Goal: Answer question/provide support: Answer question/provide support

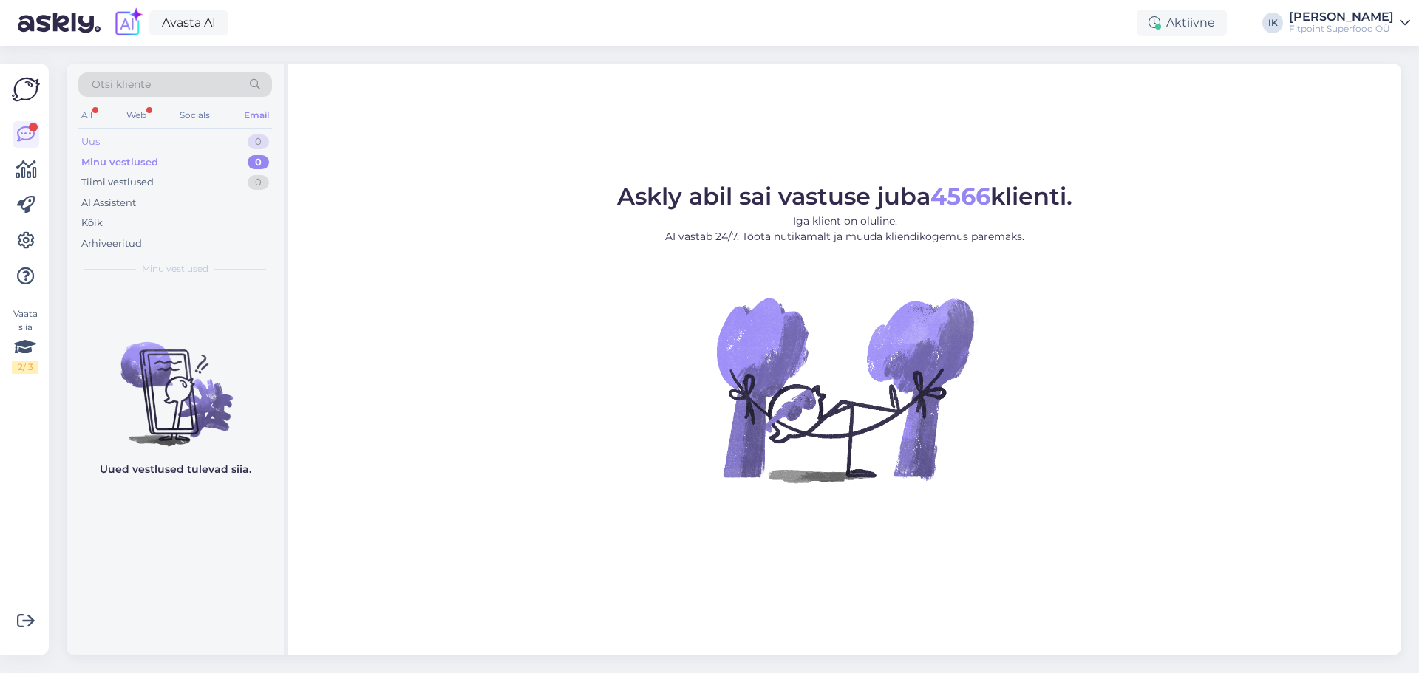
click at [249, 139] on div "0" at bounding box center [258, 142] width 21 height 15
click at [228, 181] on div "Tiimi vestlused 0" at bounding box center [175, 182] width 194 height 21
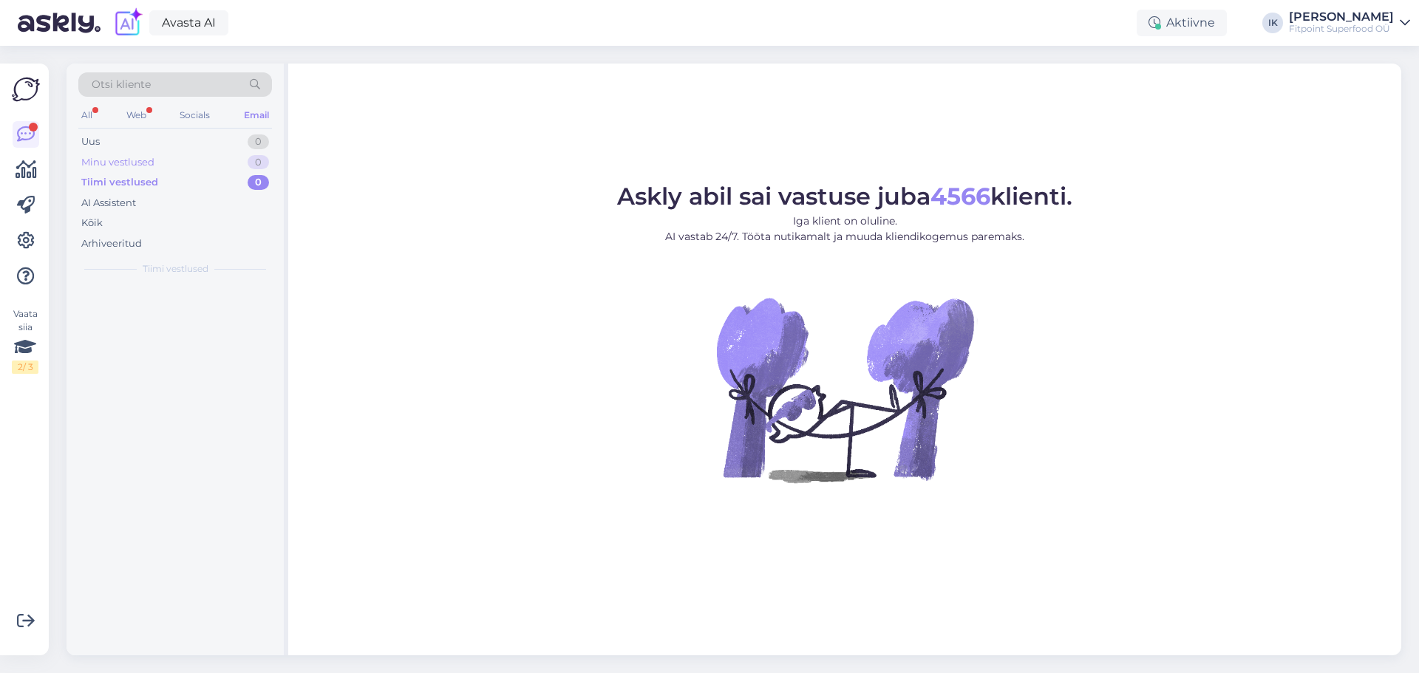
click at [232, 159] on div "Minu vestlused 0" at bounding box center [175, 162] width 194 height 21
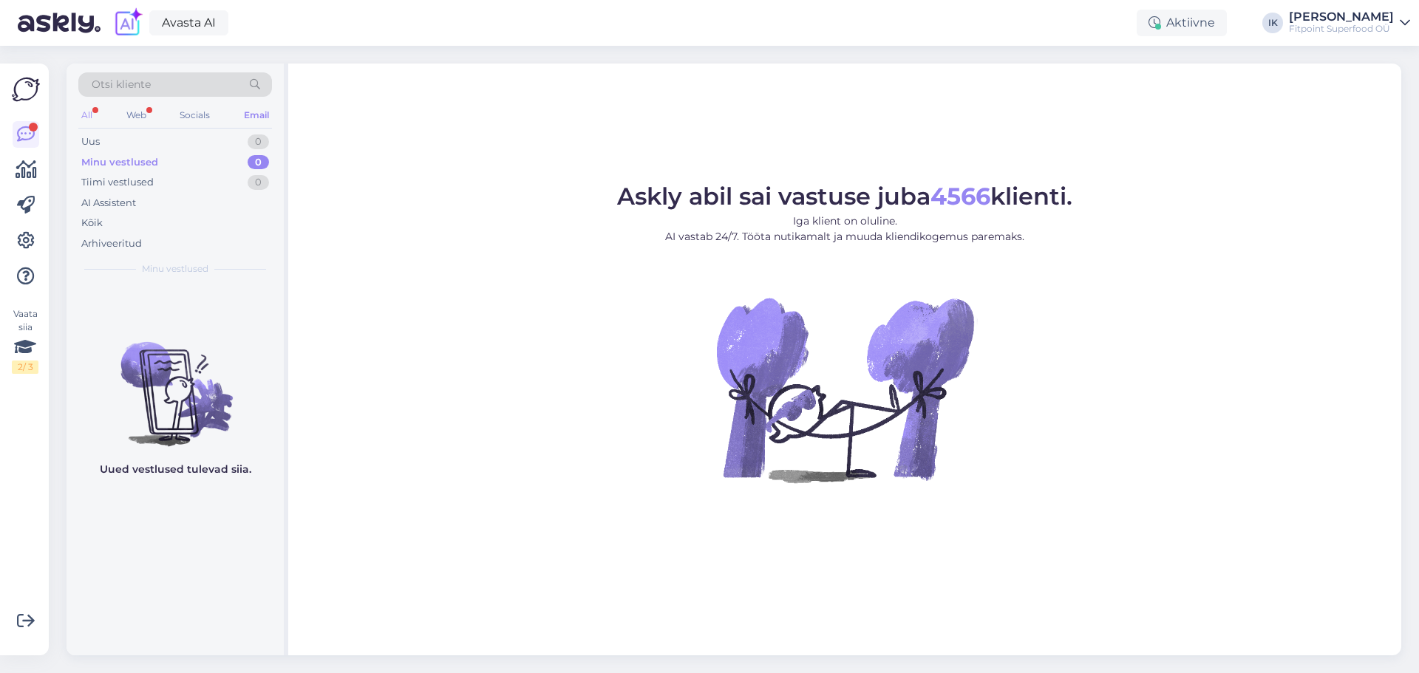
click at [94, 118] on div "All" at bounding box center [86, 115] width 17 height 19
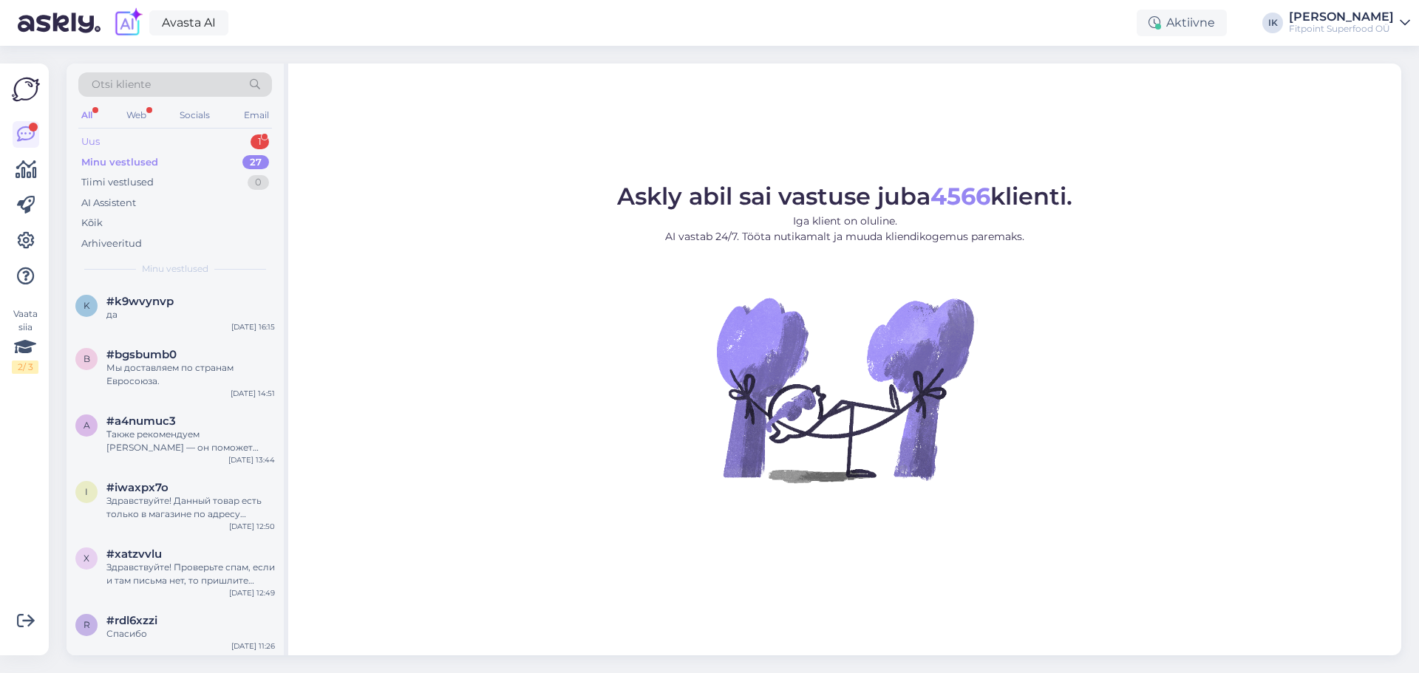
click at [226, 135] on div "Uus 1" at bounding box center [175, 142] width 194 height 21
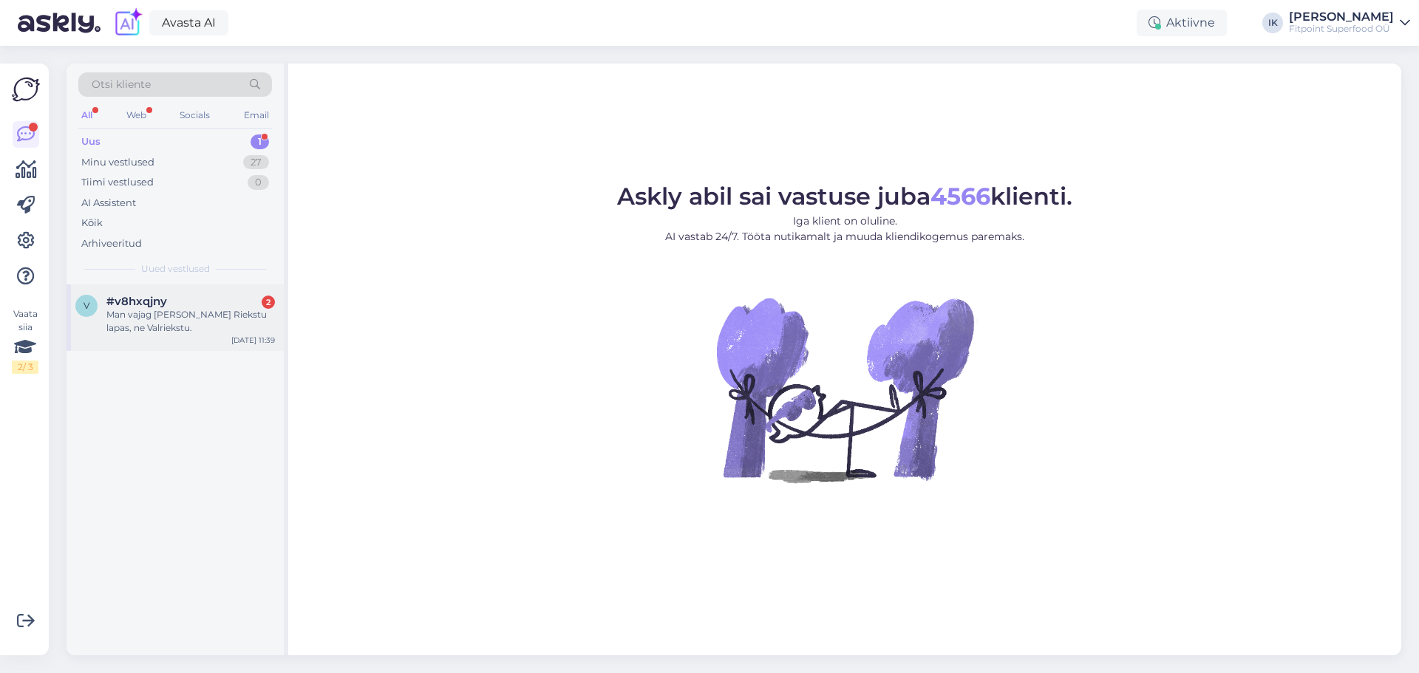
click at [248, 311] on div "Man vajag [PERSON_NAME] Riekstu lapas, ne Valriekstu." at bounding box center [190, 321] width 168 height 27
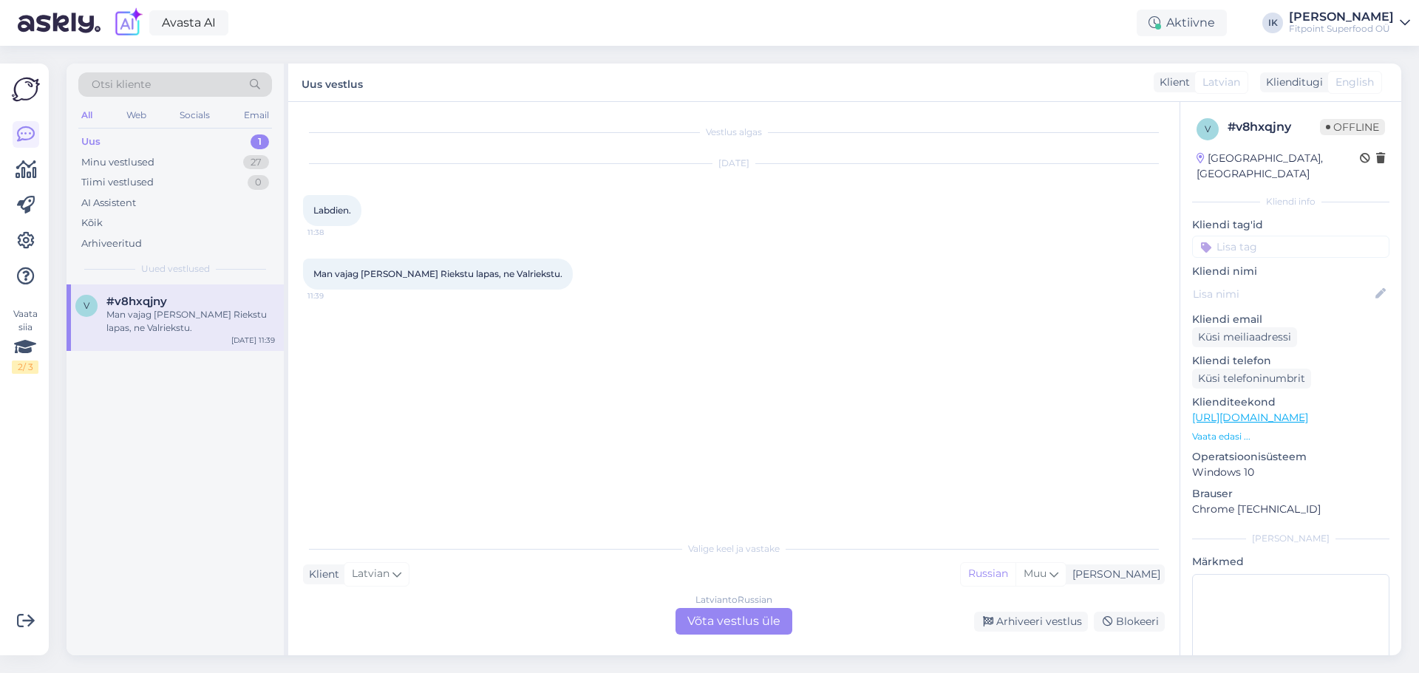
click at [755, 636] on div "Vestlus algas [DATE] Labdien. 11:38 Man vajag [PERSON_NAME] Riekstu lapas, ne V…" at bounding box center [733, 379] width 891 height 554
click at [751, 610] on div "[DEMOGRAPHIC_DATA] to Russian Võta vestlus üle" at bounding box center [733, 621] width 117 height 27
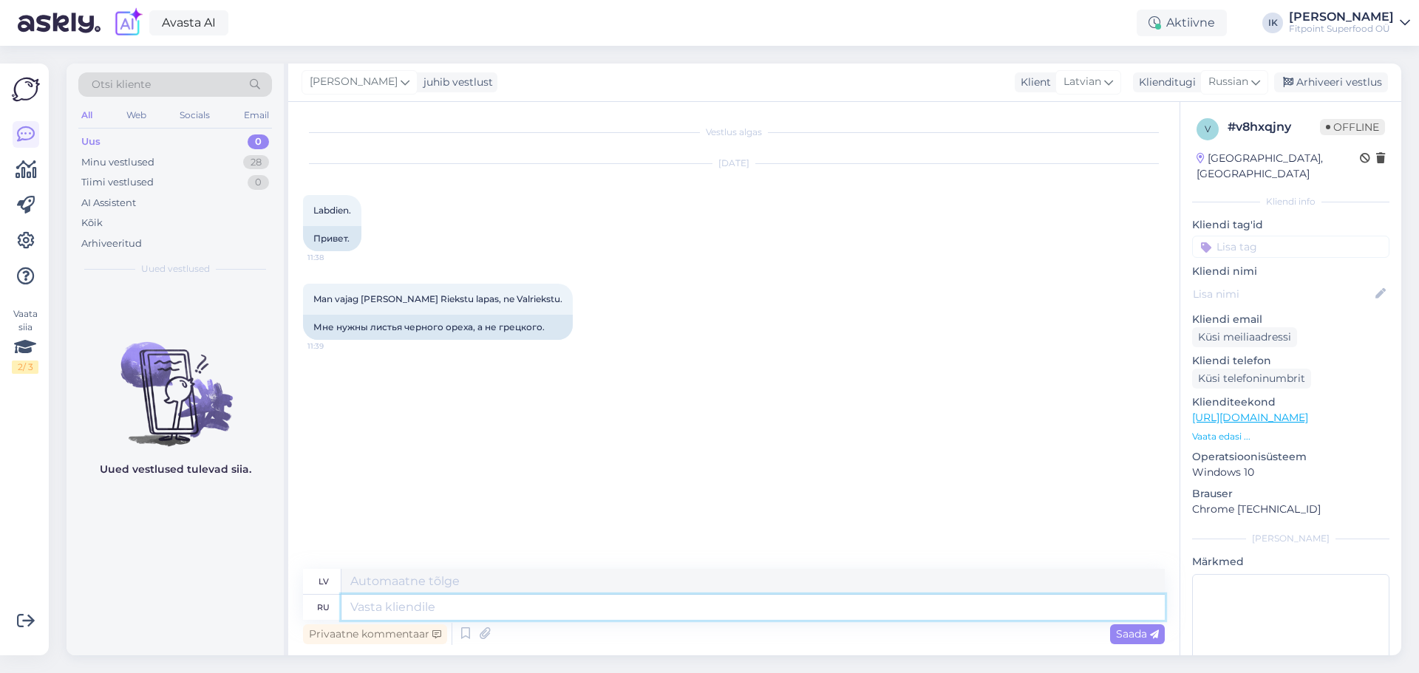
click at [655, 615] on textarea at bounding box center [752, 607] width 823 height 25
click at [1220, 430] on p "Vaata edasi ..." at bounding box center [1290, 436] width 197 height 13
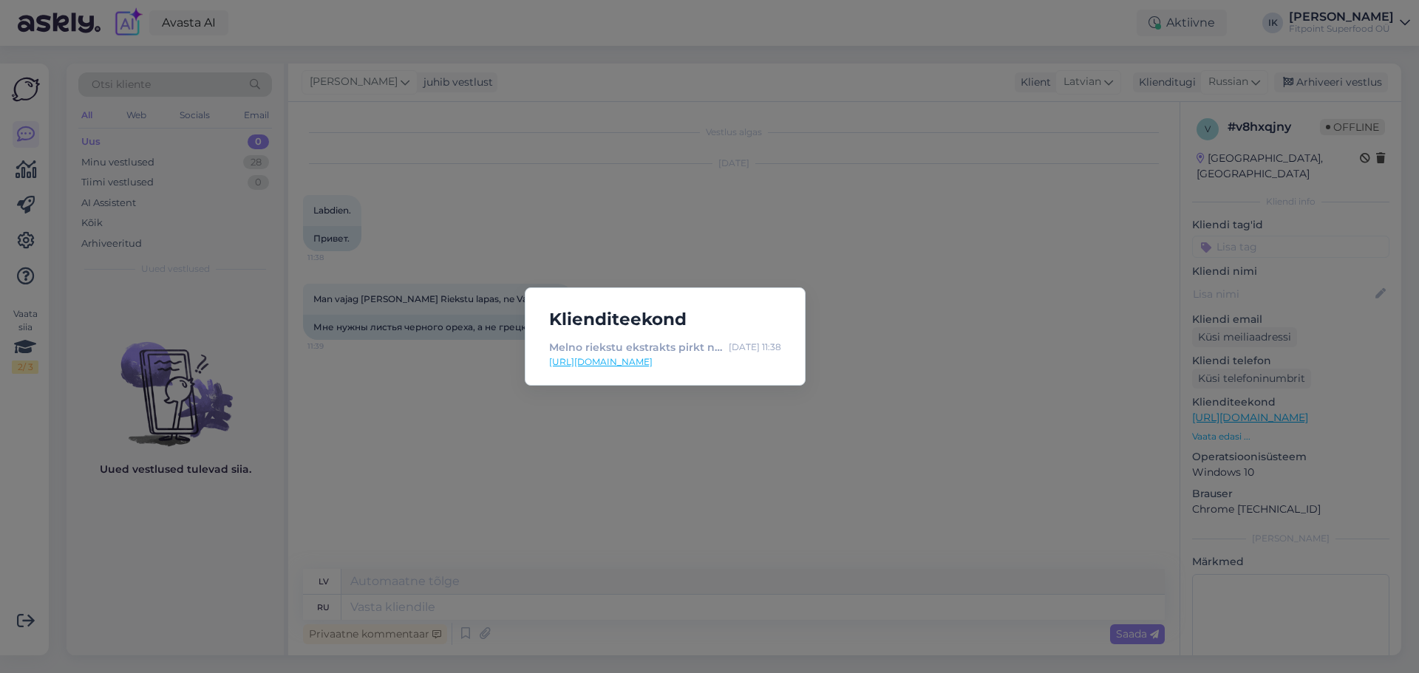
click at [709, 358] on link "[URL][DOMAIN_NAME]" at bounding box center [665, 361] width 232 height 13
click at [824, 432] on div "Klienditeekond Melno riekstu ekstrakts pirkt no [DOMAIN_NAME] par labāko cenu […" at bounding box center [709, 336] width 1419 height 673
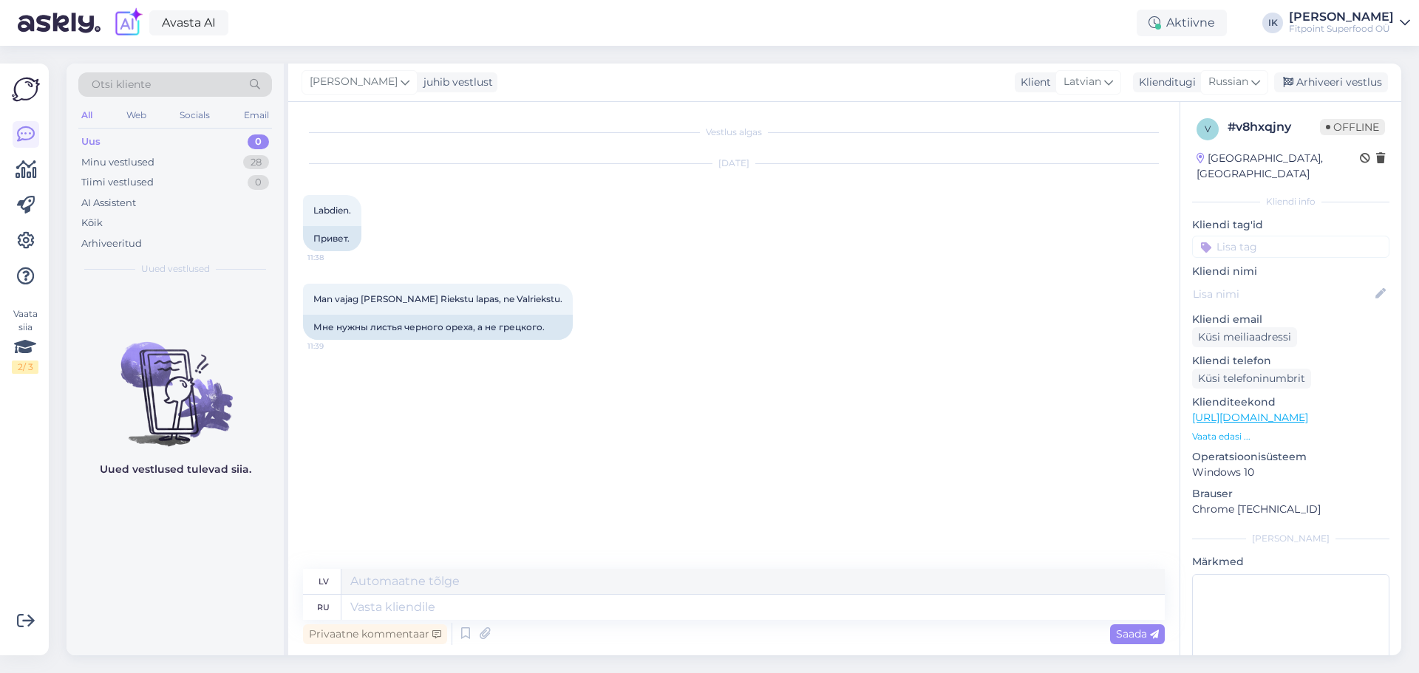
click at [1246, 413] on div "Klienditeekond [URL][DOMAIN_NAME] Vaata edasi ..." at bounding box center [1290, 419] width 197 height 49
click at [1249, 411] on link "[URL][DOMAIN_NAME]" at bounding box center [1250, 417] width 116 height 13
click at [1238, 430] on p "Vaata edasi ..." at bounding box center [1290, 436] width 197 height 13
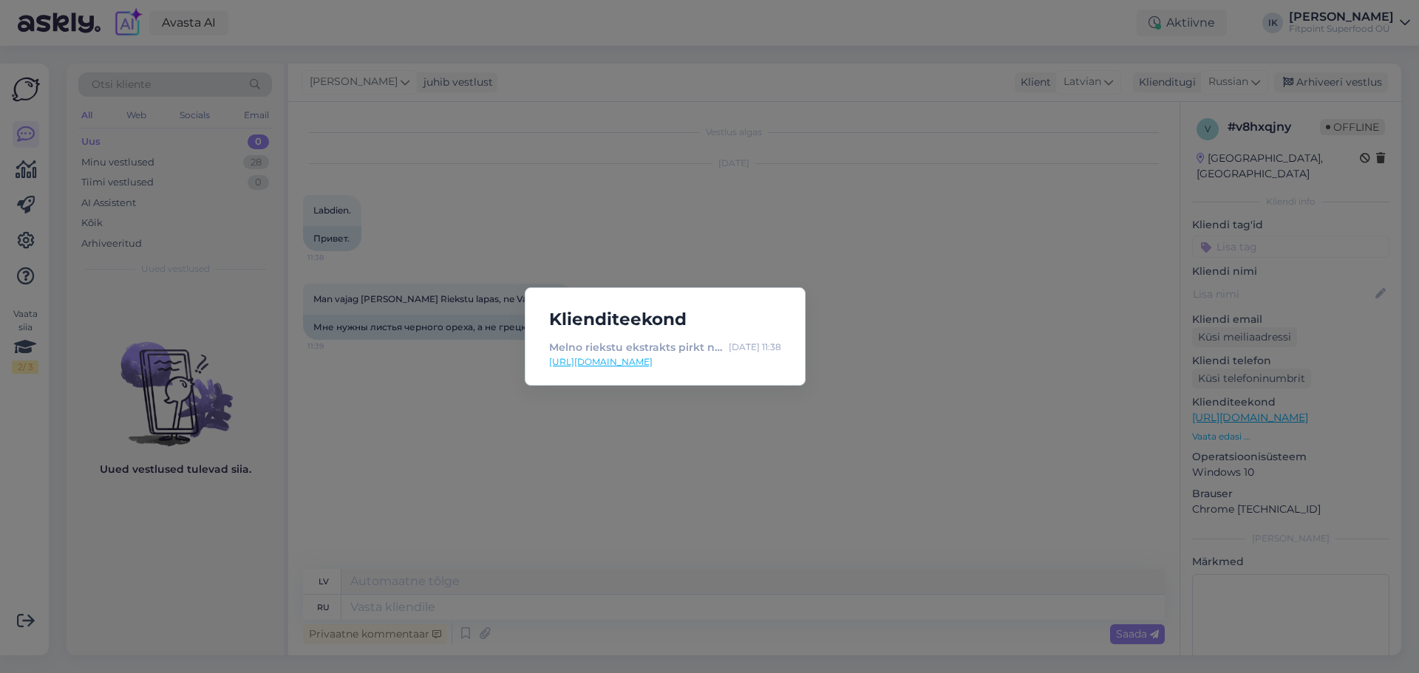
click at [825, 429] on div "Klienditeekond Melno riekstu ekstrakts pirkt no [DOMAIN_NAME] par labāko cenu […" at bounding box center [709, 336] width 1419 height 673
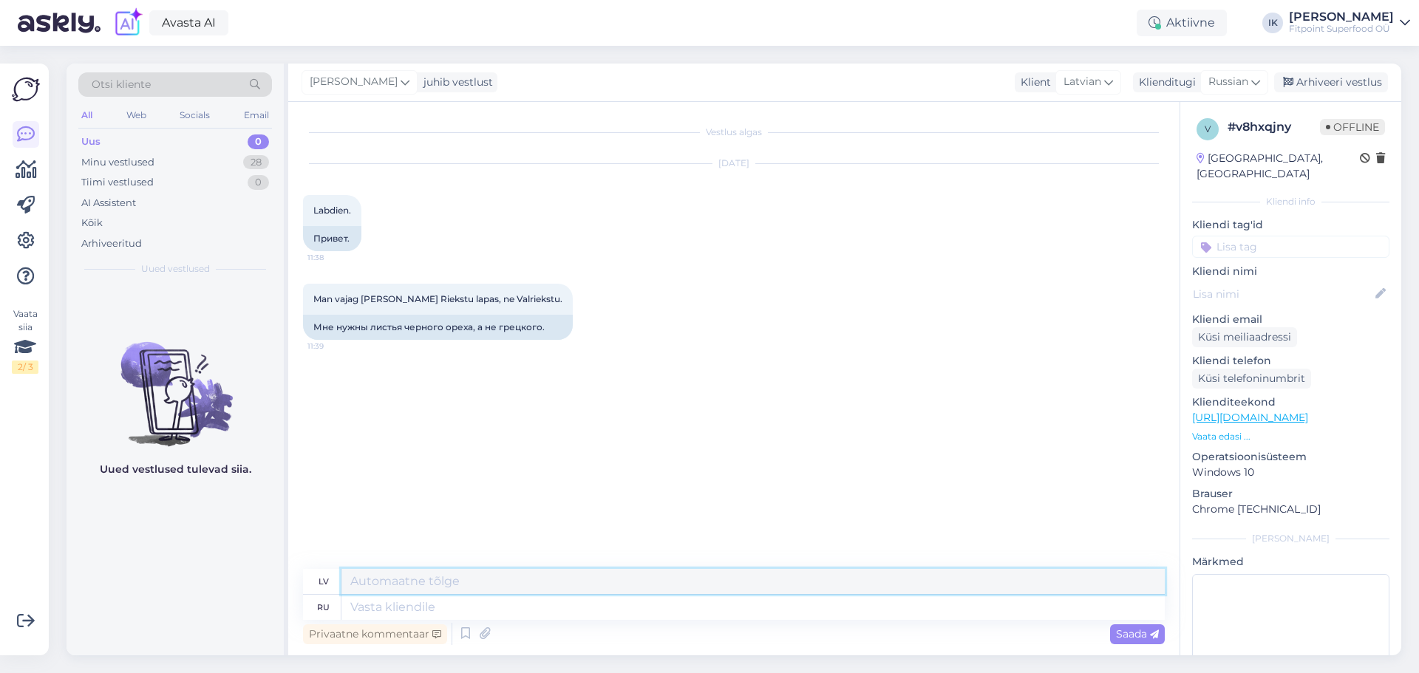
click at [539, 585] on textarea at bounding box center [752, 581] width 823 height 25
click at [840, 587] on textarea at bounding box center [752, 581] width 823 height 25
type textarea "з"
click at [841, 609] on textarea at bounding box center [752, 607] width 823 height 25
type textarea "Здравствуйте!"
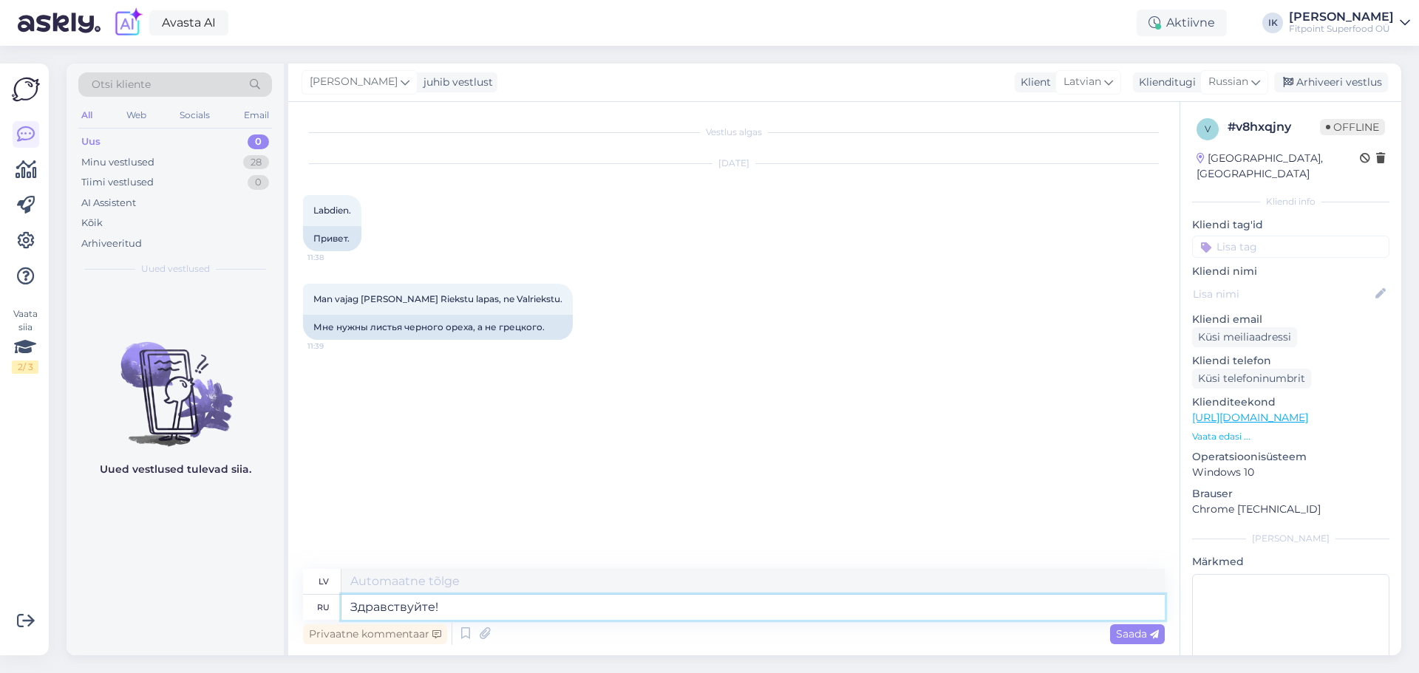
type textarea "Sveiki!"
paste textarea "[URL][DOMAIN_NAME]"
type textarea "[URL][DOMAIN_NAME]"
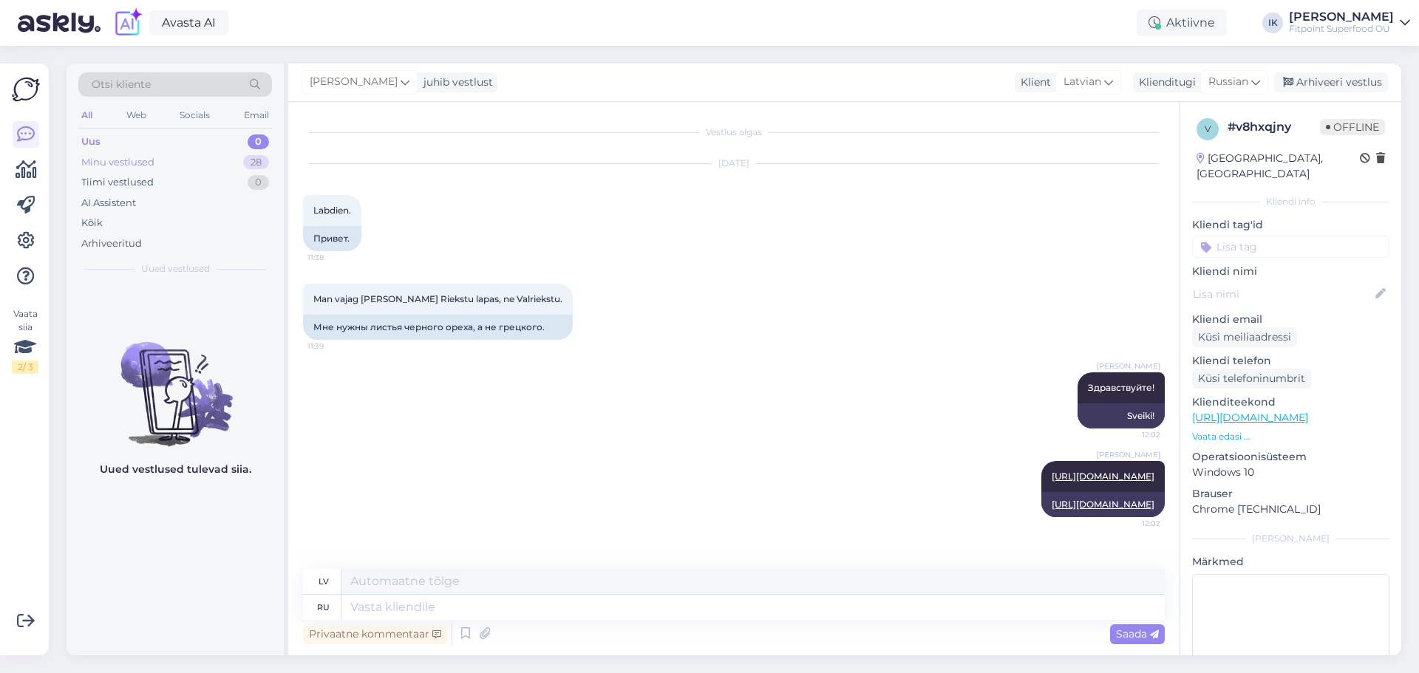
click at [194, 166] on div "Minu vestlused 28" at bounding box center [175, 162] width 194 height 21
